Goal: Task Accomplishment & Management: Use online tool/utility

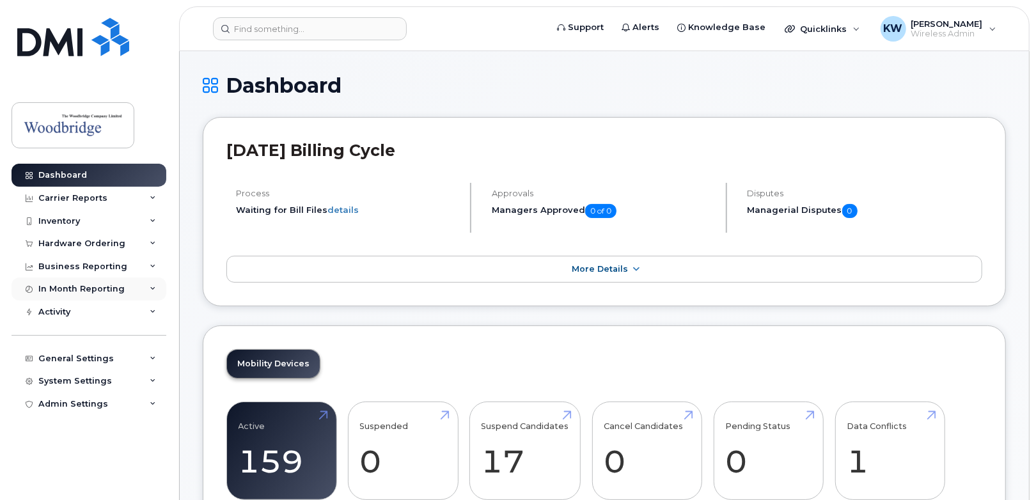
click at [92, 290] on div "In Month Reporting" at bounding box center [81, 289] width 86 height 10
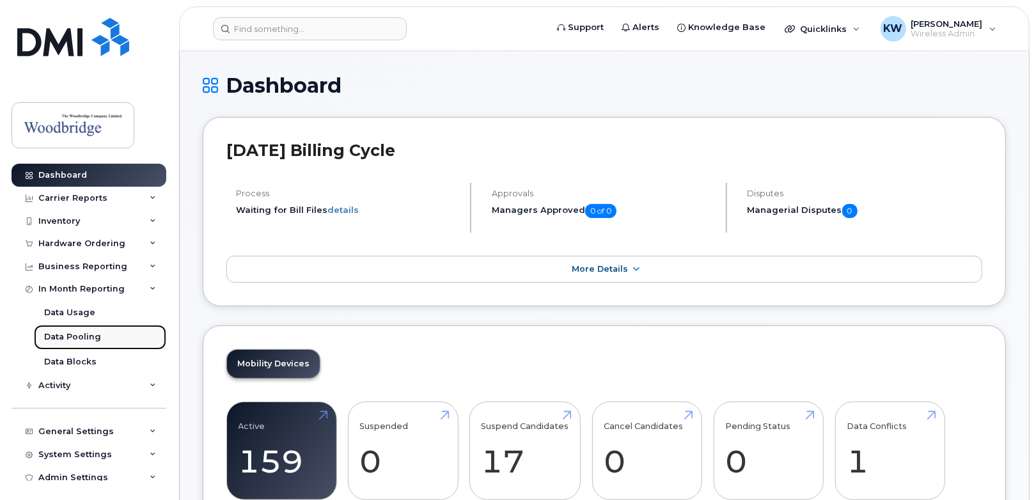
click at [80, 335] on div "Data Pooling" at bounding box center [72, 337] width 57 height 12
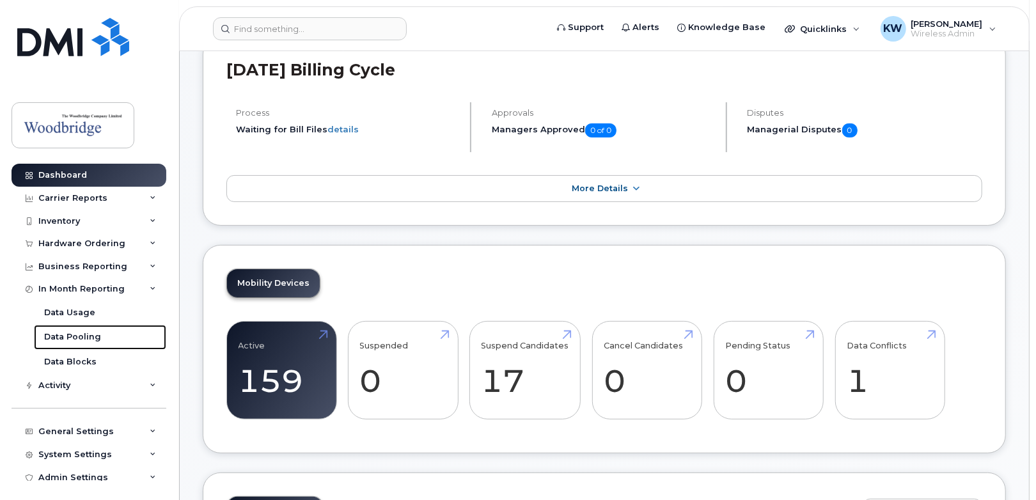
scroll to position [64, 0]
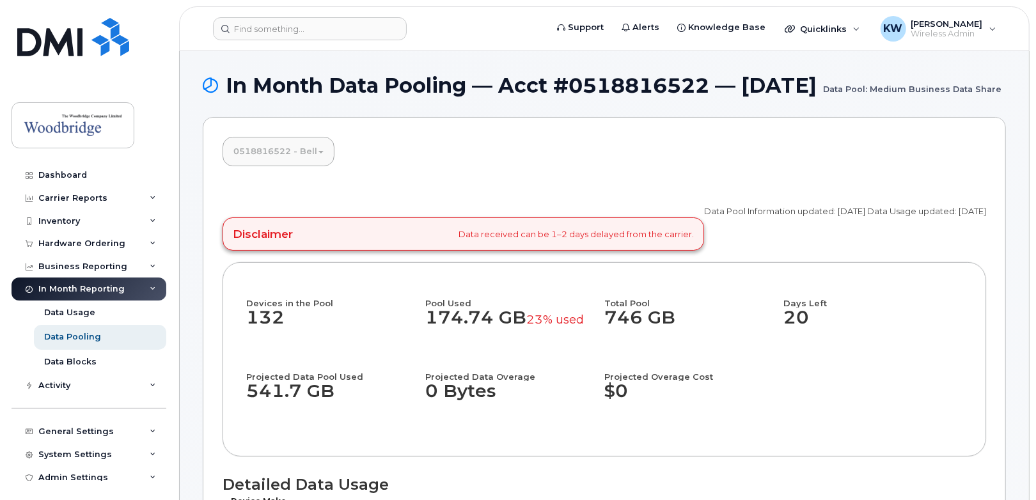
click at [321, 166] on link "0518816522 - Bell" at bounding box center [278, 151] width 111 height 28
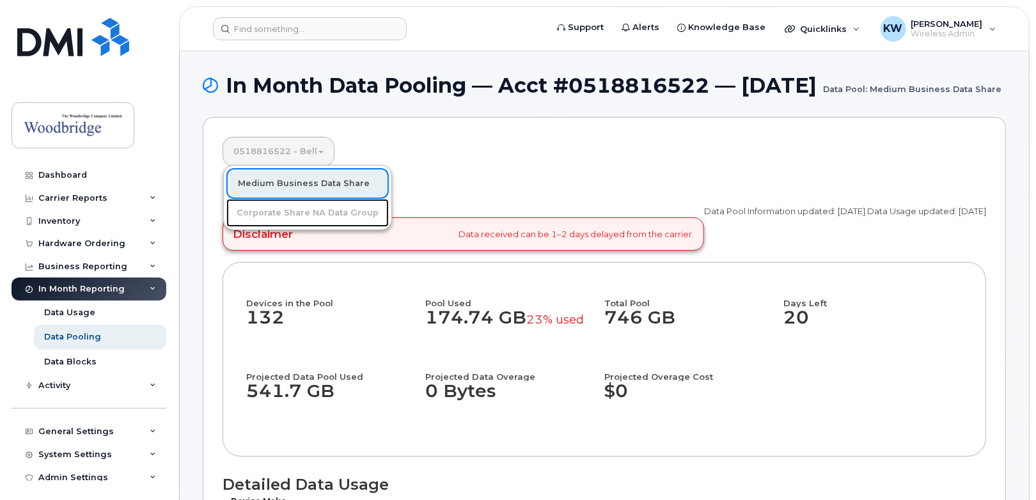
click at [291, 227] on link "Corporate Share NA Data Group" at bounding box center [307, 213] width 162 height 28
